Goal: Task Accomplishment & Management: Manage account settings

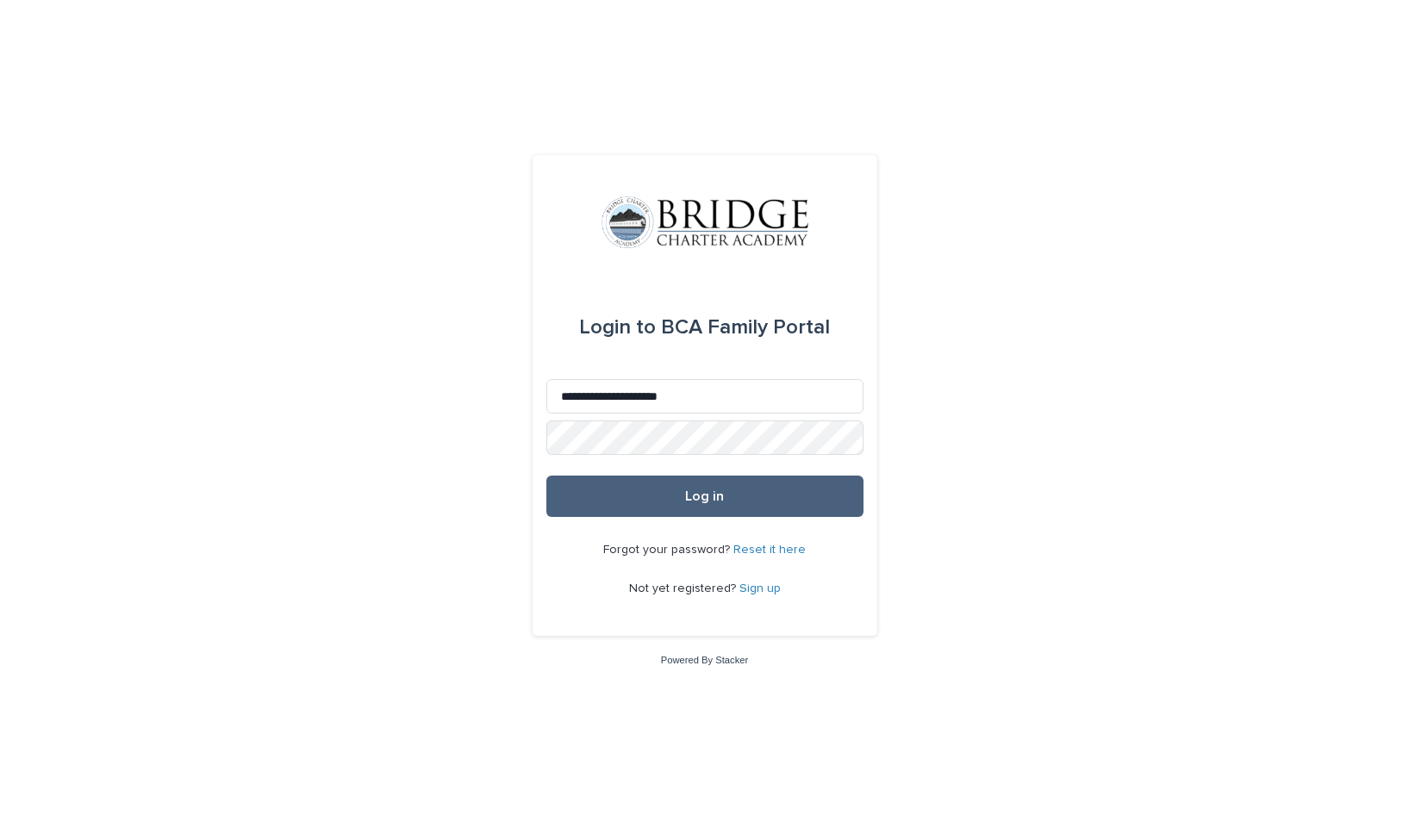
click at [757, 498] on button "Log in" at bounding box center [705, 496] width 317 height 42
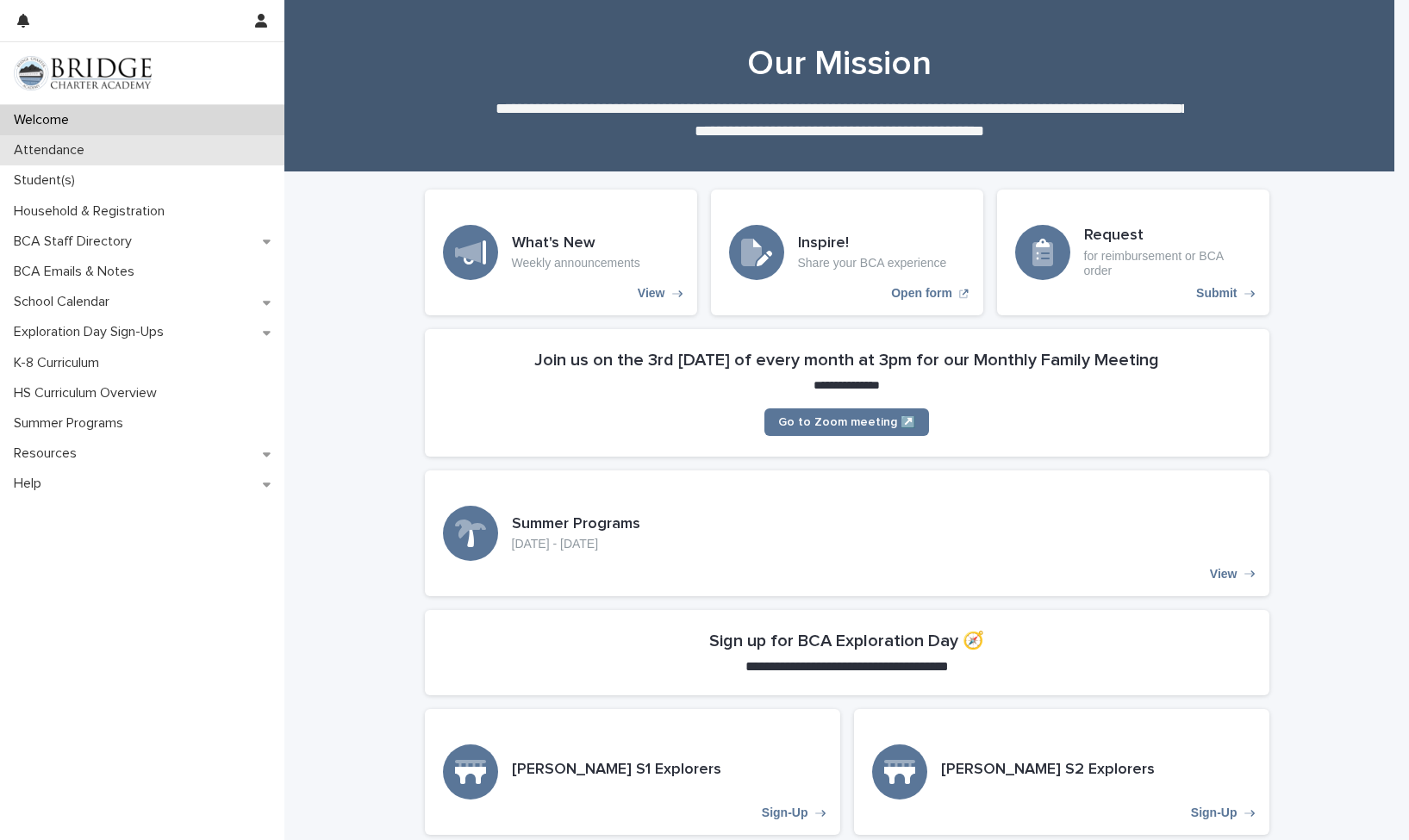
click at [78, 149] on p "Attendance" at bounding box center [53, 150] width 91 height 16
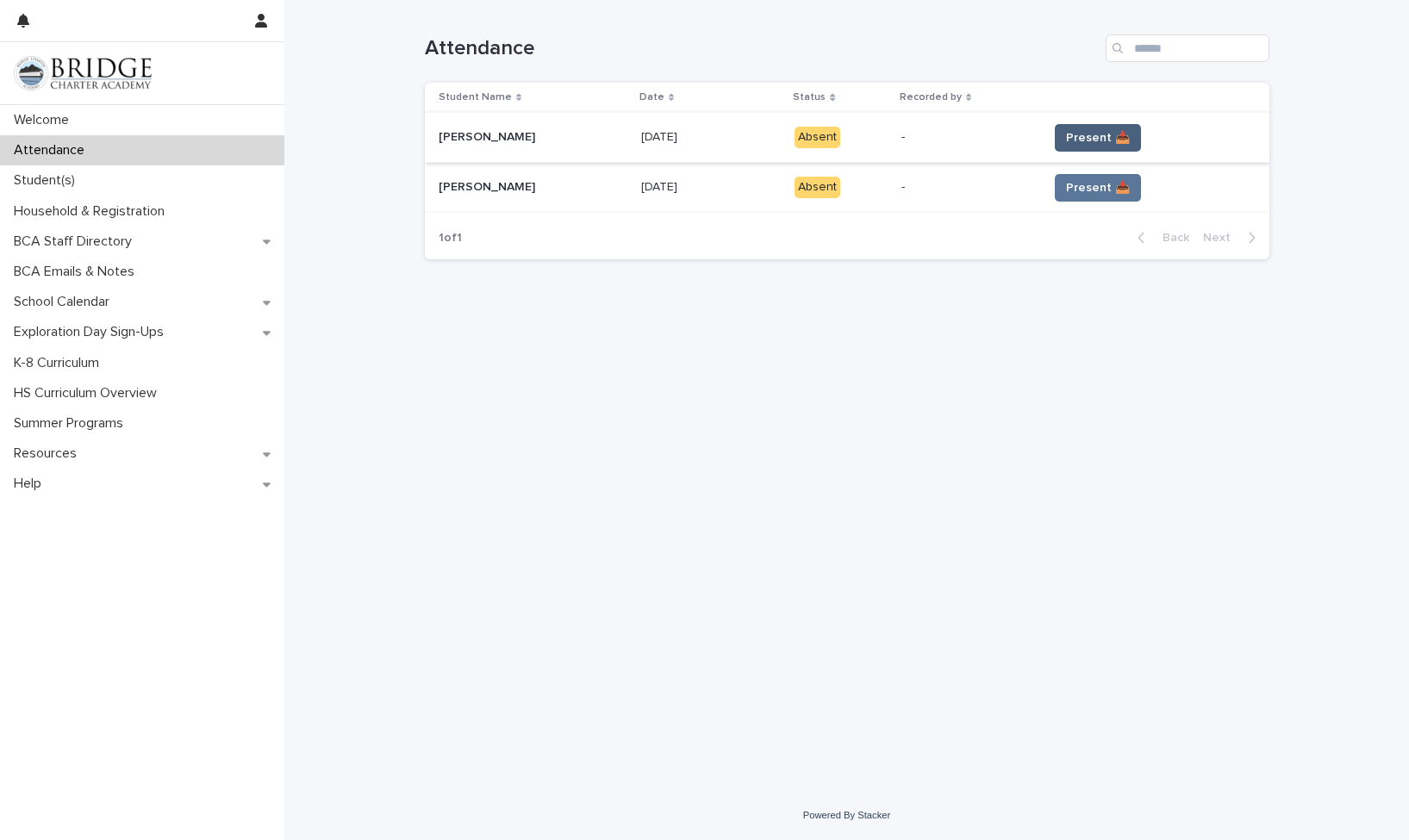
click at [1094, 146] on button "Present 📥" at bounding box center [1098, 138] width 87 height 28
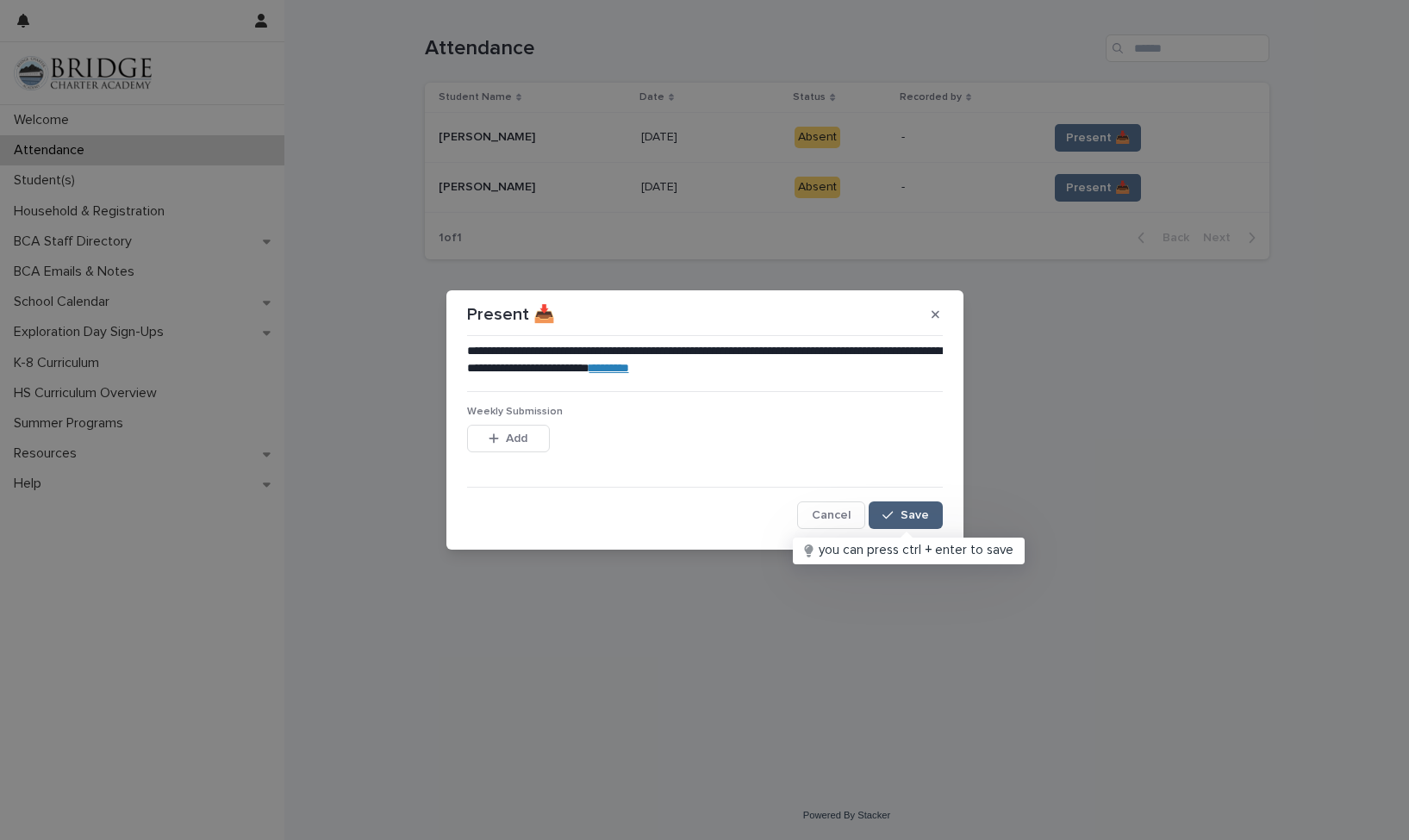
click at [915, 511] on span "Save" at bounding box center [915, 515] width 29 height 12
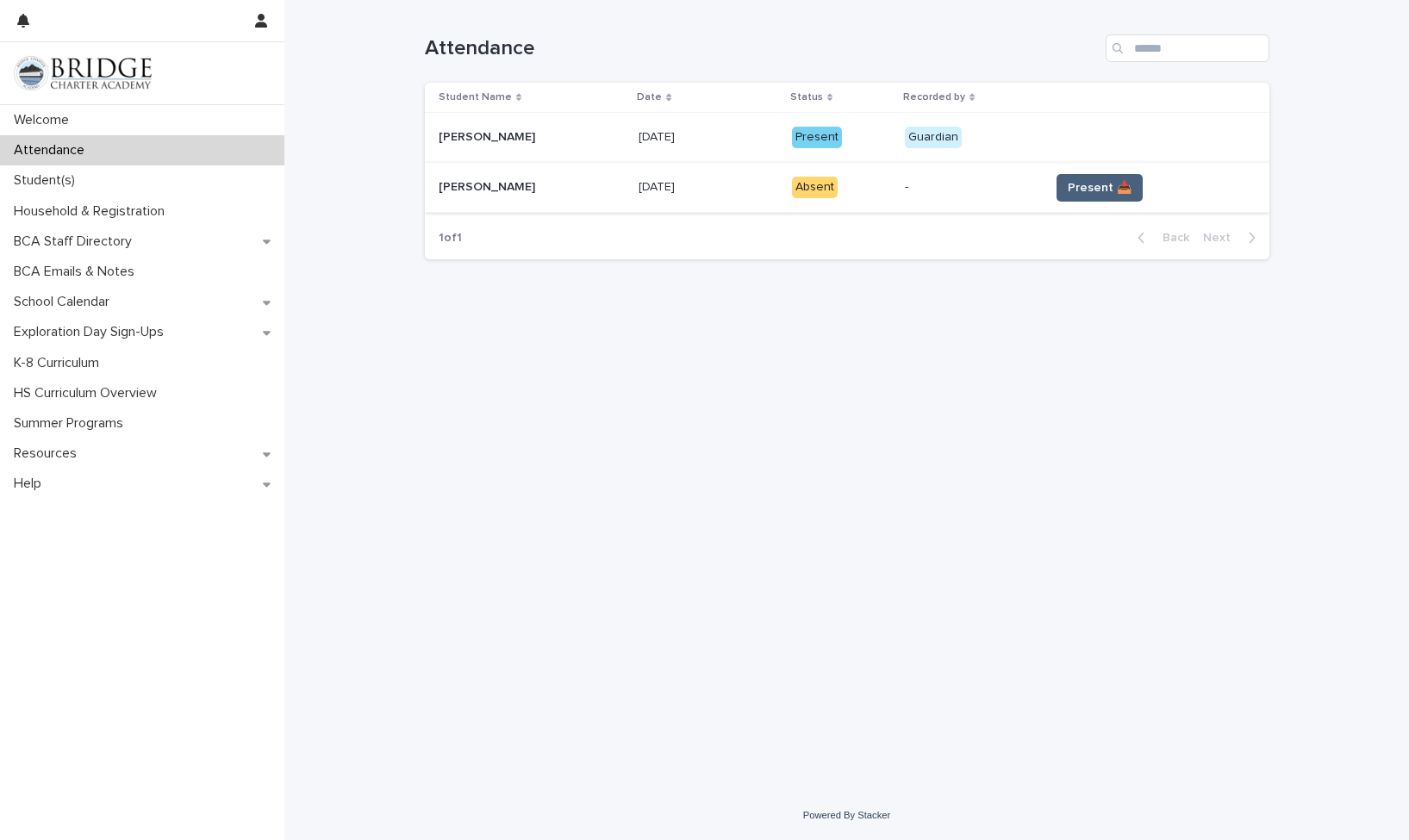
click at [1103, 178] on button "Present 📥" at bounding box center [1100, 188] width 87 height 28
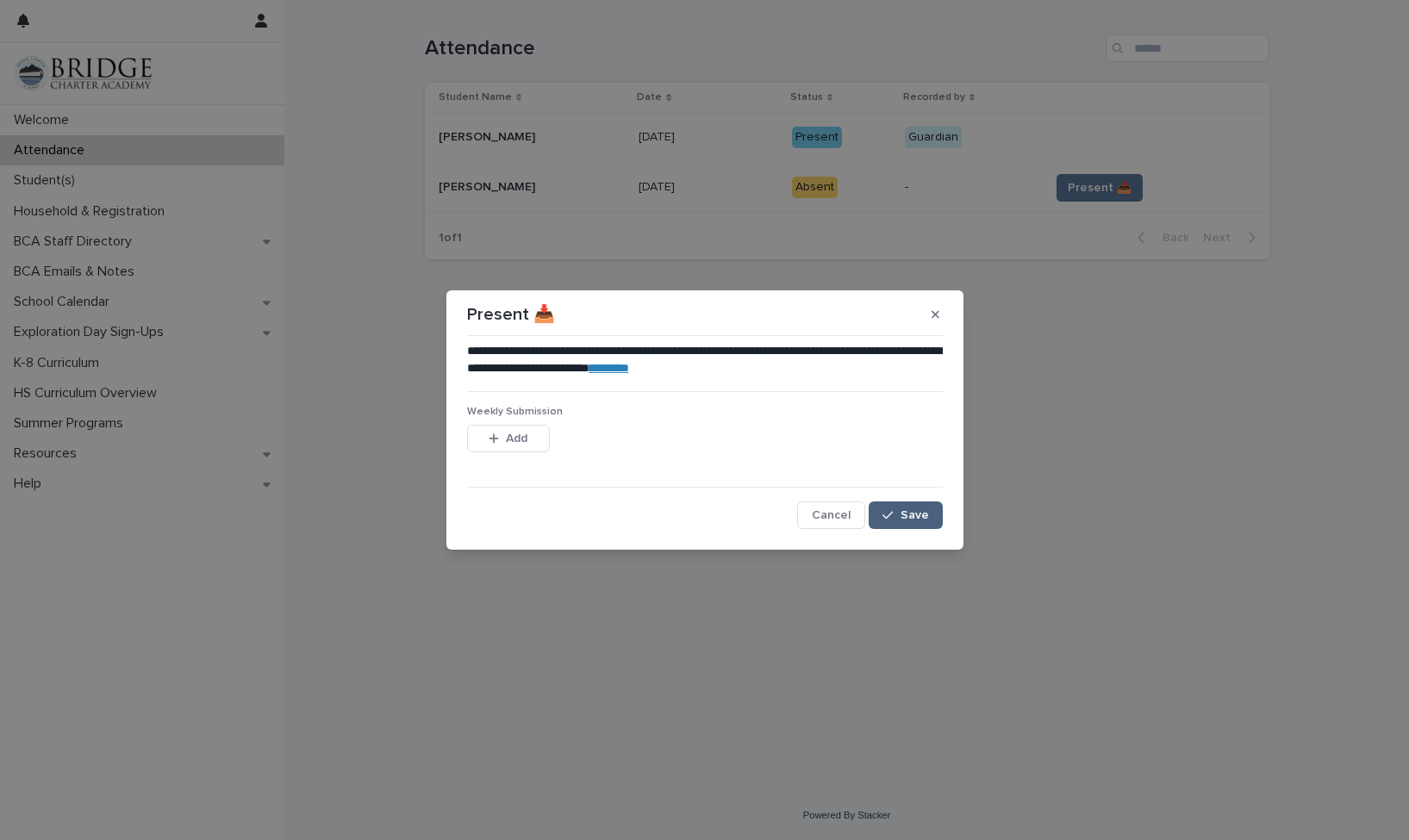
click at [922, 518] on span "Save" at bounding box center [915, 515] width 29 height 12
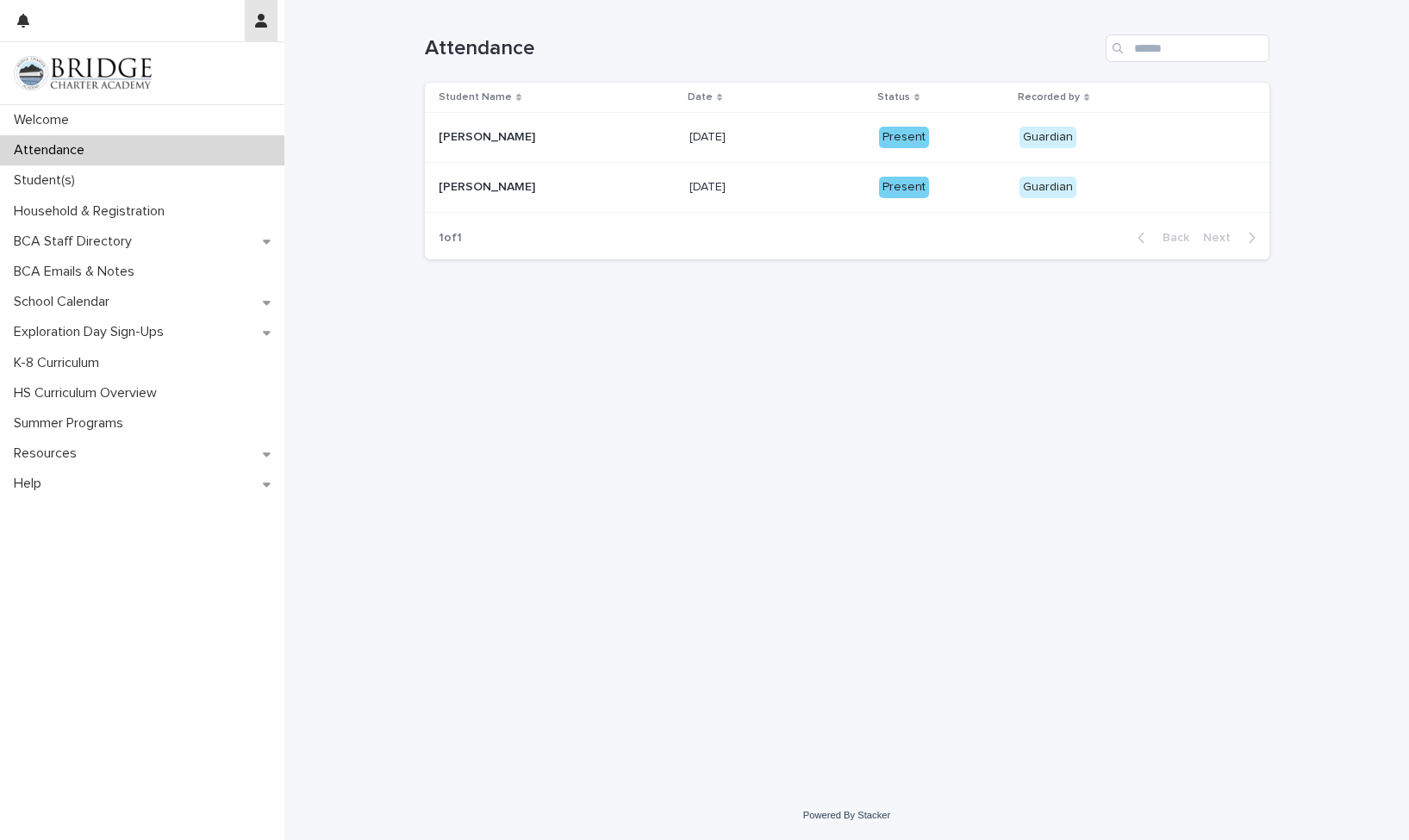
click at [259, 23] on icon "button" at bounding box center [262, 21] width 12 height 14
click at [229, 78] on p "Log Out" at bounding box center [211, 73] width 108 height 29
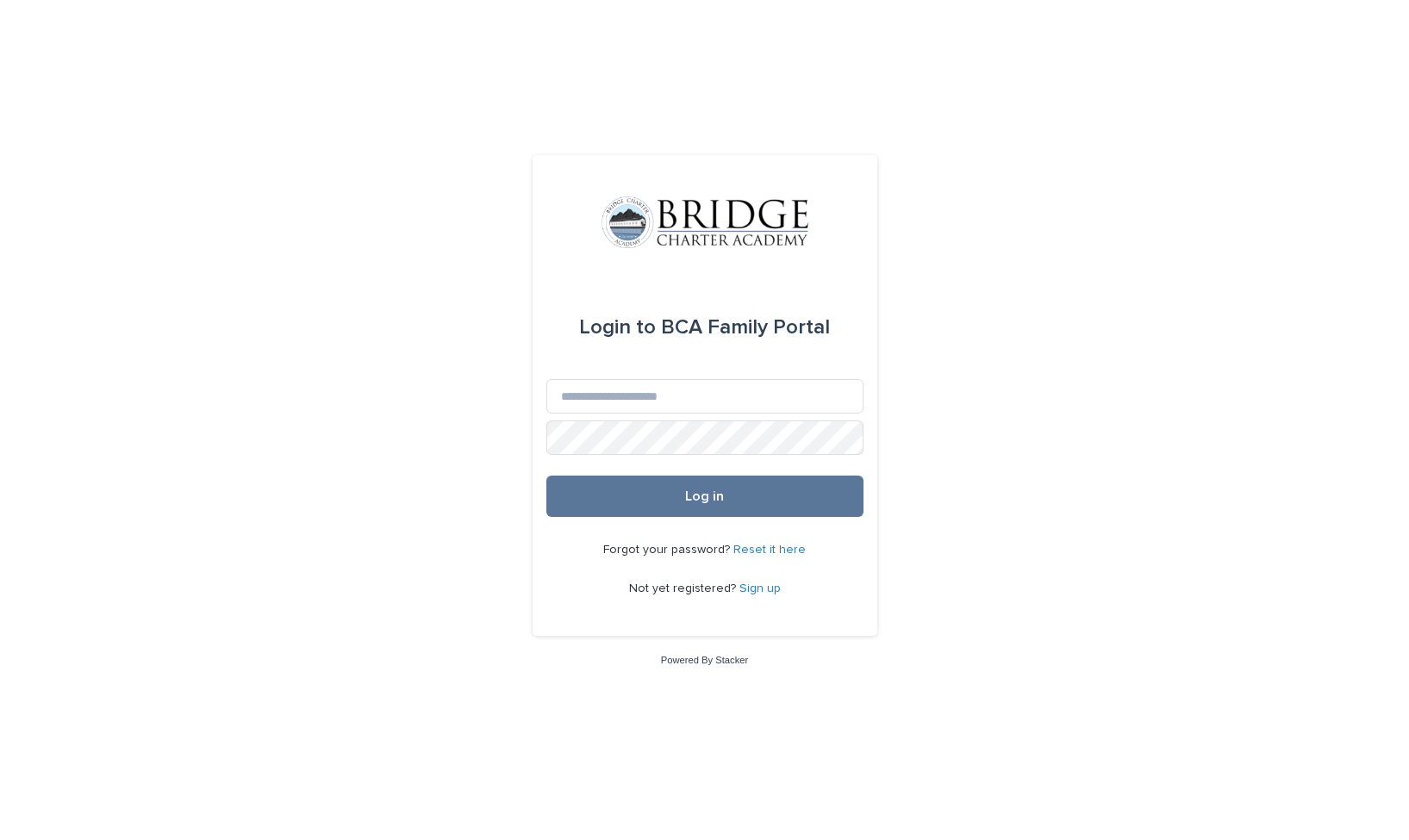
type input "**********"
